Goal: Transaction & Acquisition: Purchase product/service

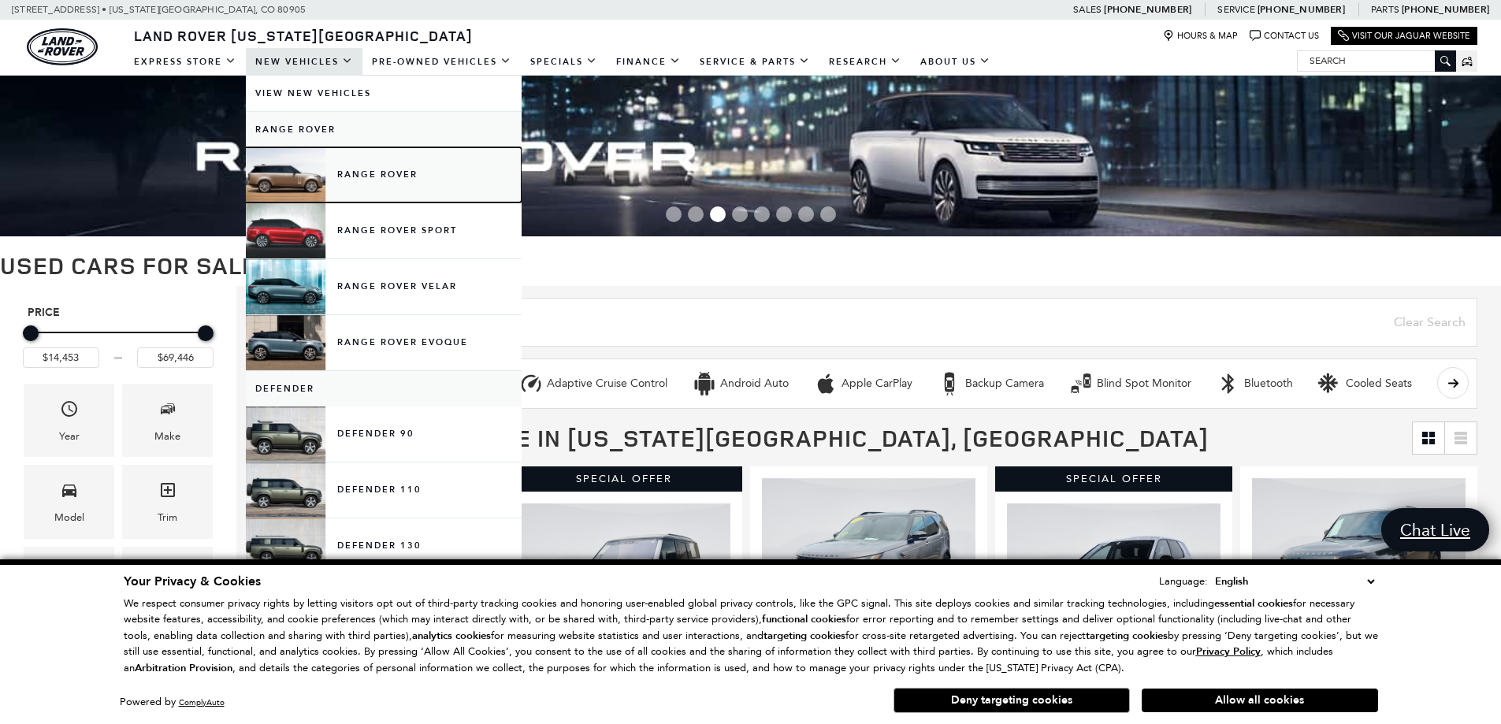
click at [347, 180] on link "Range Rover" at bounding box center [384, 174] width 276 height 55
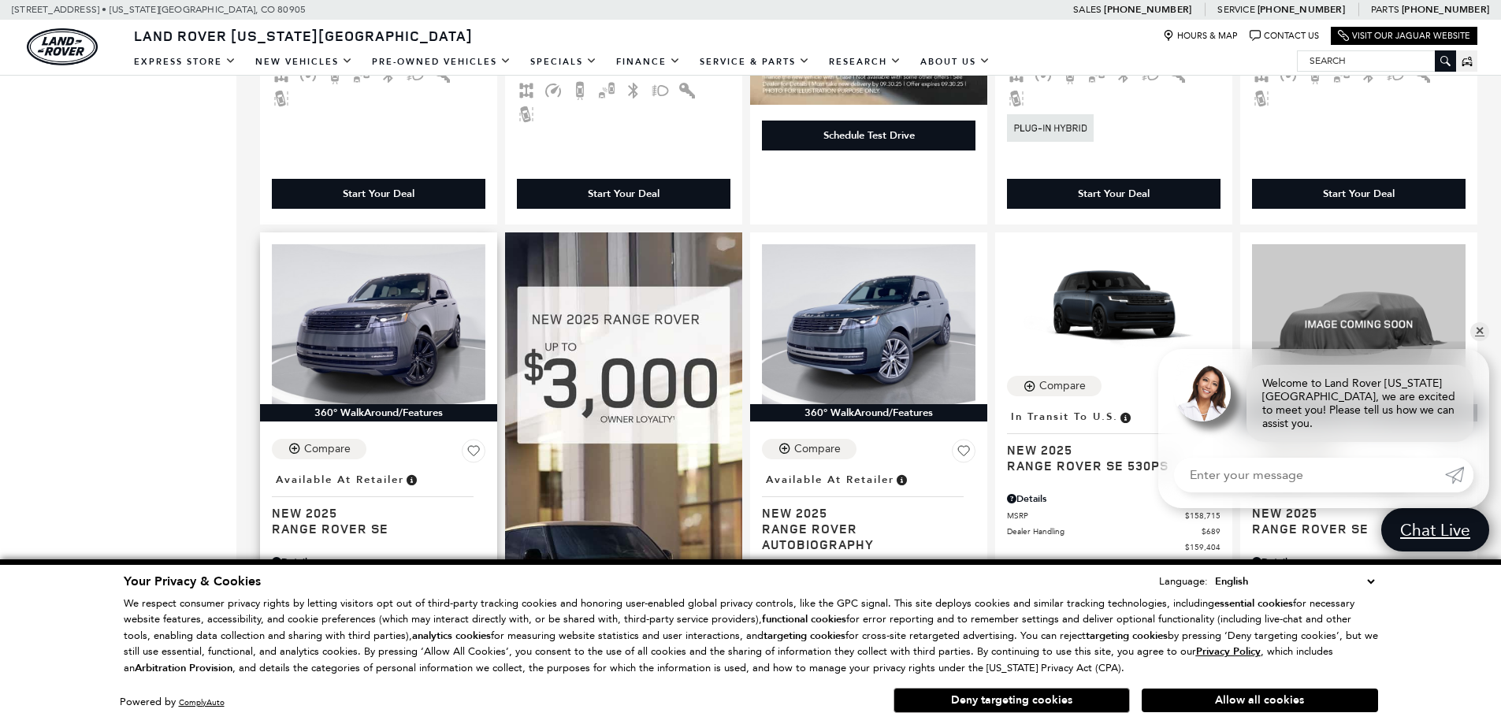
scroll to position [1576, 0]
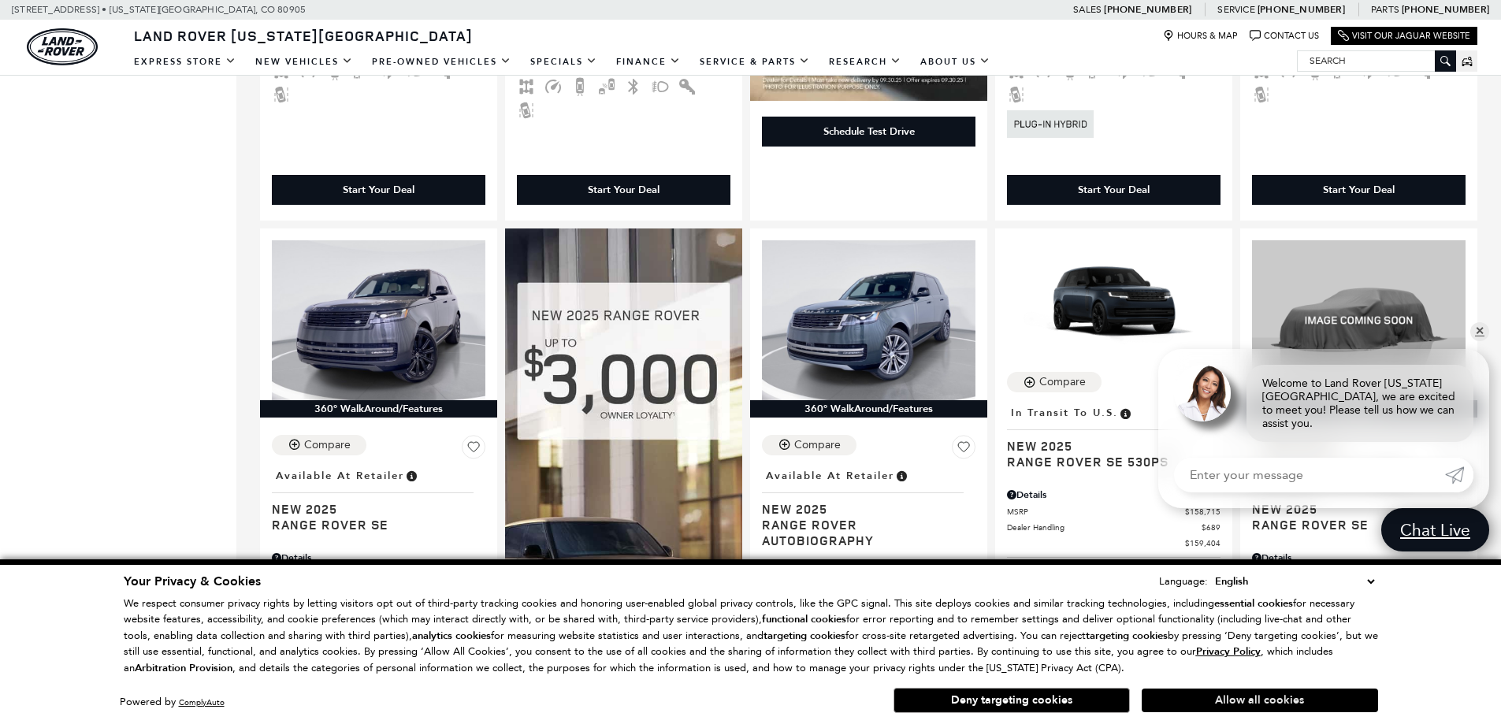
click at [1199, 697] on button "Allow all cookies" at bounding box center [1260, 701] width 236 height 24
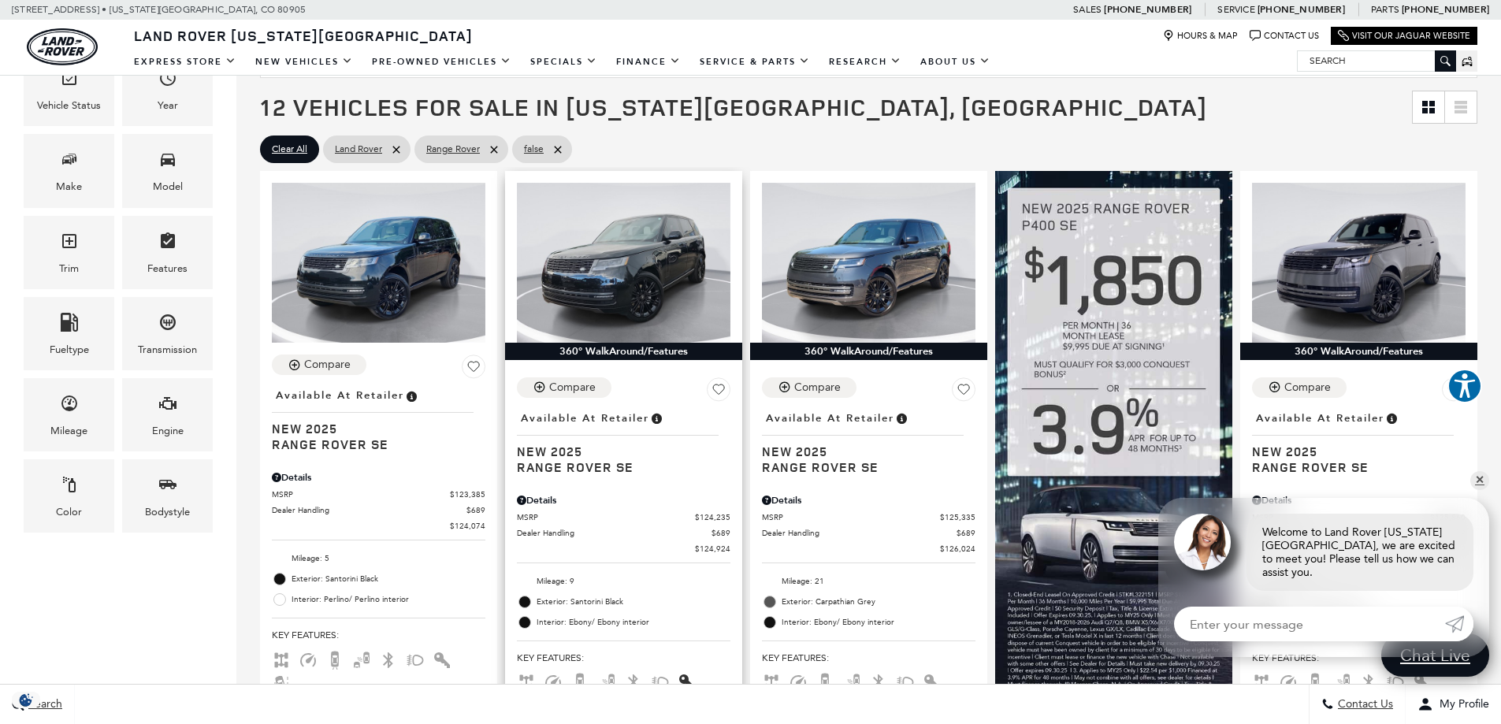
scroll to position [315, 0]
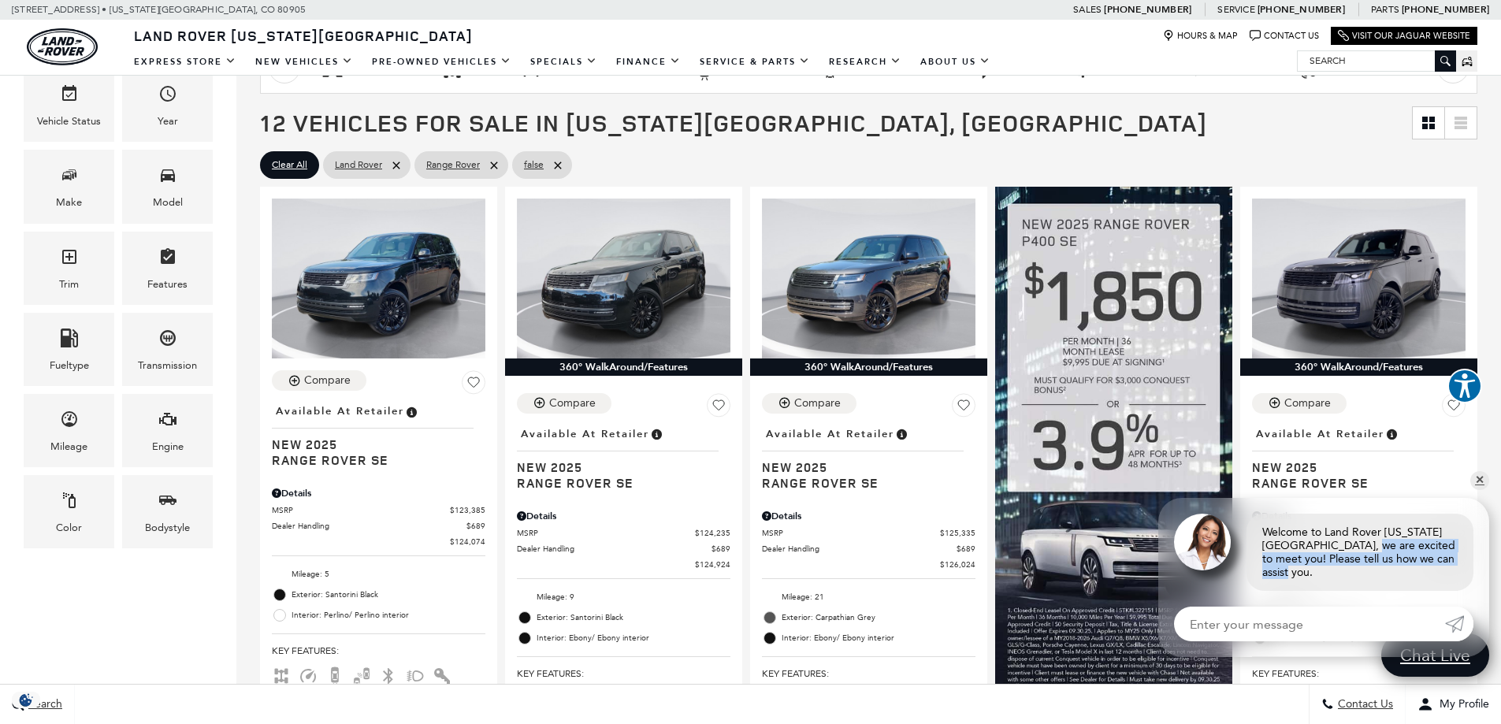
drag, startPoint x: 1430, startPoint y: 545, endPoint x: 1444, endPoint y: 516, distance: 31.7
click at [1375, 564] on div "Welcome to Land Rover [US_STATE][GEOGRAPHIC_DATA], we are excited to meet you! …" at bounding box center [1360, 552] width 227 height 77
click at [1476, 490] on link "✕" at bounding box center [1480, 480] width 19 height 19
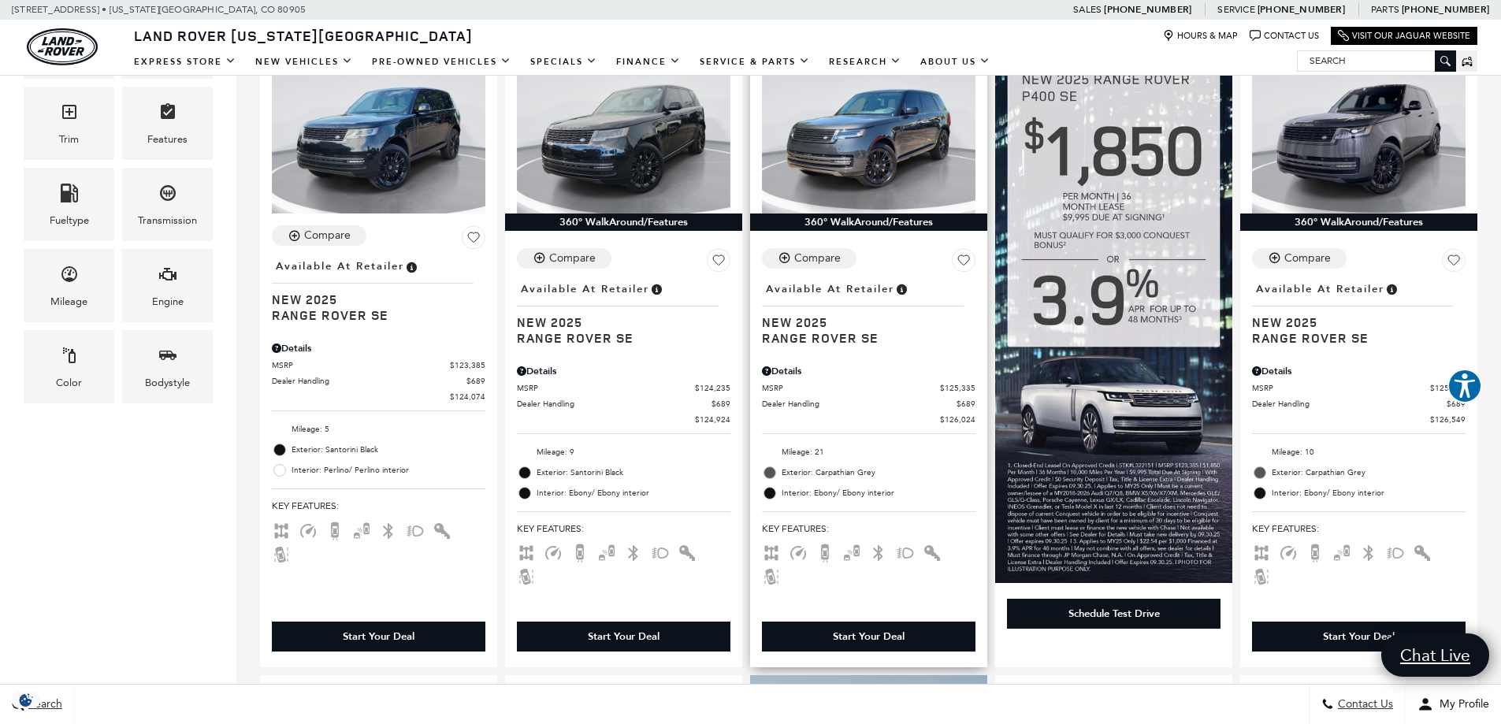
scroll to position [473, 0]
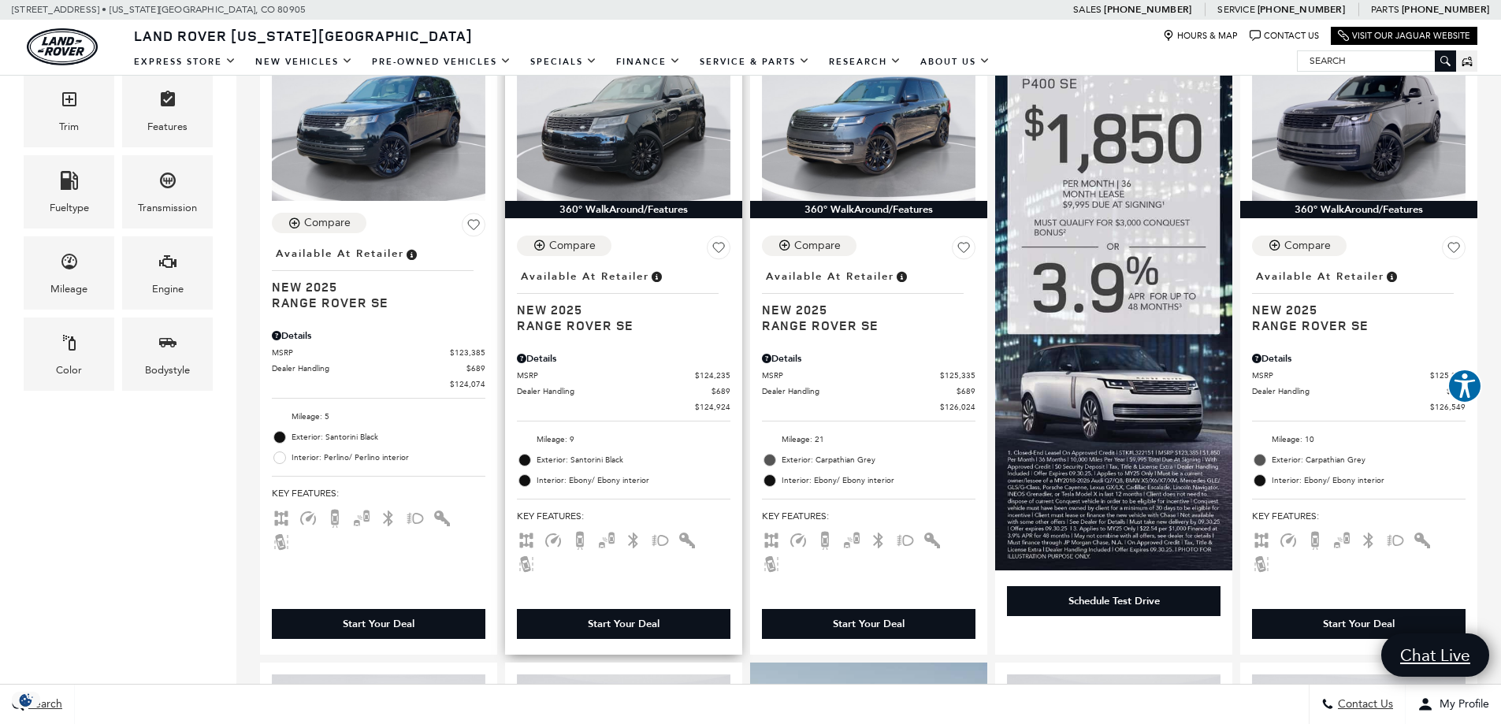
click at [654, 617] on div "Start Your Deal" at bounding box center [624, 624] width 72 height 14
